Goal: Transaction & Acquisition: Download file/media

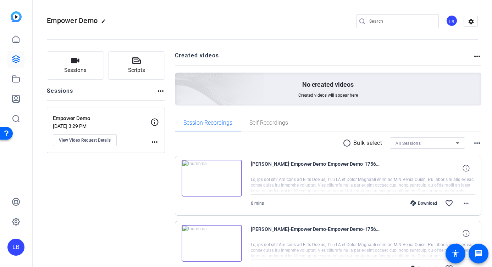
click at [16, 59] on icon at bounding box center [15, 59] width 7 height 7
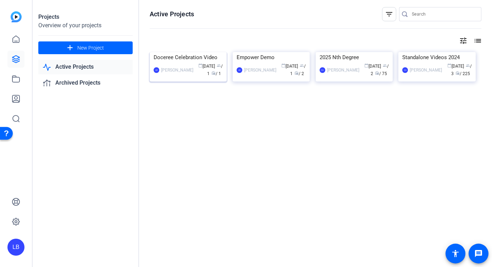
click at [198, 68] on span "calendar_today" at bounding box center [200, 65] width 4 height 4
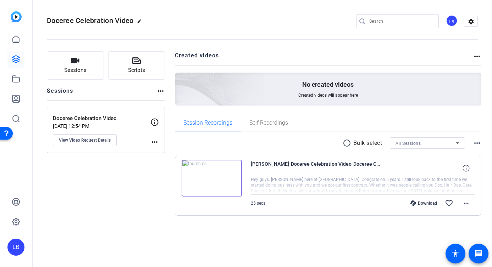
click at [296, 203] on div "25 secs Download favorite_border more_horiz" at bounding box center [363, 203] width 224 height 17
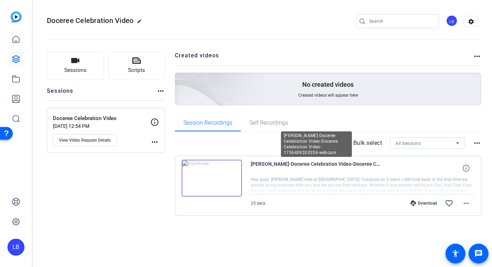
click at [259, 166] on span "[PERSON_NAME]-Doceree Celebration Video-Doceree Celebration Video-1756409203259…" at bounding box center [316, 168] width 131 height 17
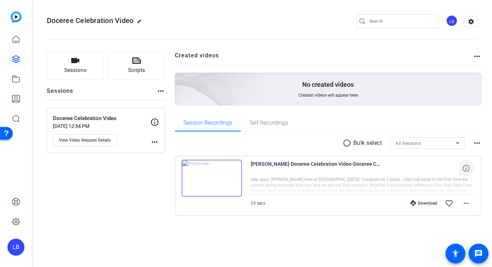
click at [462, 171] on span at bounding box center [465, 168] width 17 height 17
click at [462, 171] on mat-icon "close" at bounding box center [466, 168] width 9 height 9
click at [466, 205] on mat-icon "more_horiz" at bounding box center [466, 203] width 9 height 9
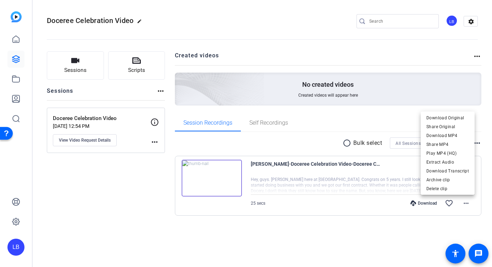
click at [426, 231] on div at bounding box center [246, 133] width 492 height 267
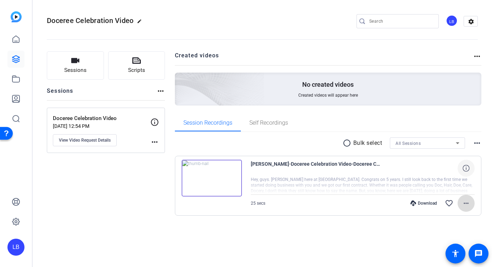
click at [469, 202] on mat-icon "more_horiz" at bounding box center [466, 203] width 9 height 9
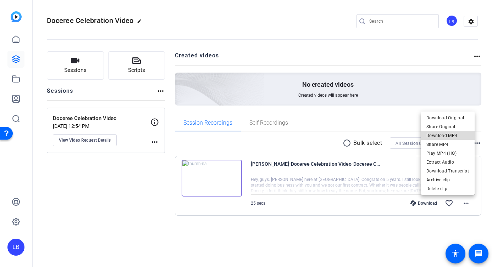
click at [454, 137] on span "Download MP4" at bounding box center [447, 136] width 43 height 9
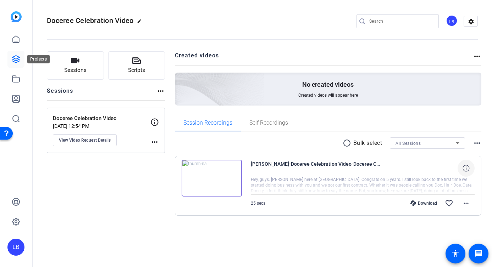
click at [14, 54] on link at bounding box center [15, 59] width 17 height 17
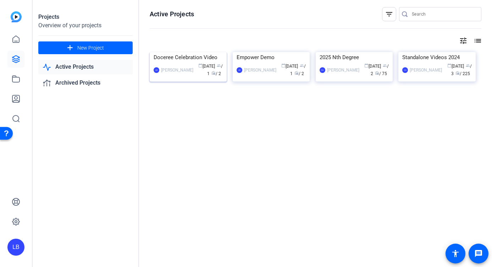
click at [187, 63] on div "Doceree Celebration Video" at bounding box center [187, 57] width 69 height 11
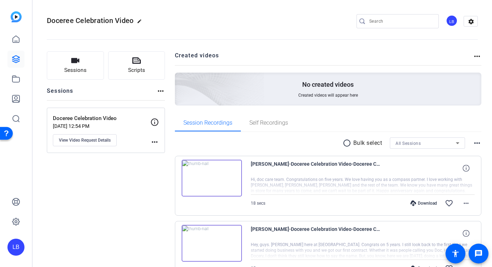
scroll to position [45, 0]
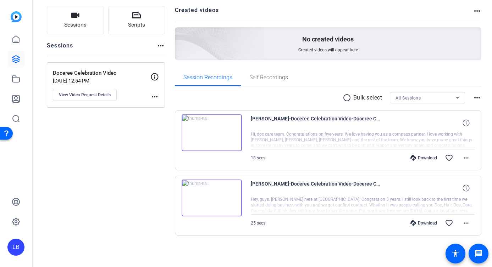
click at [300, 105] on div "radio_button_unchecked Bulk select All Sessions more_horiz [PERSON_NAME]-Docere…" at bounding box center [328, 164] width 307 height 144
click at [467, 159] on mat-icon "more_horiz" at bounding box center [466, 158] width 9 height 9
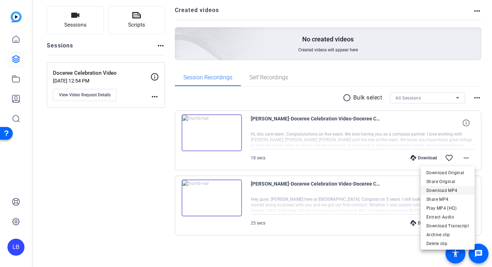
click at [453, 192] on span "Download MP4" at bounding box center [447, 190] width 43 height 9
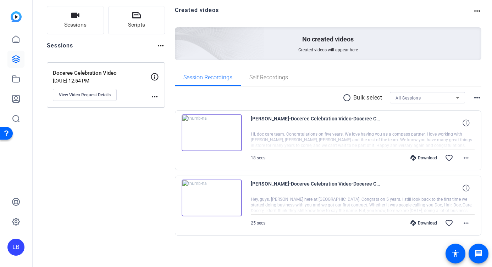
scroll to position [0, 0]
